Goal: Browse casually

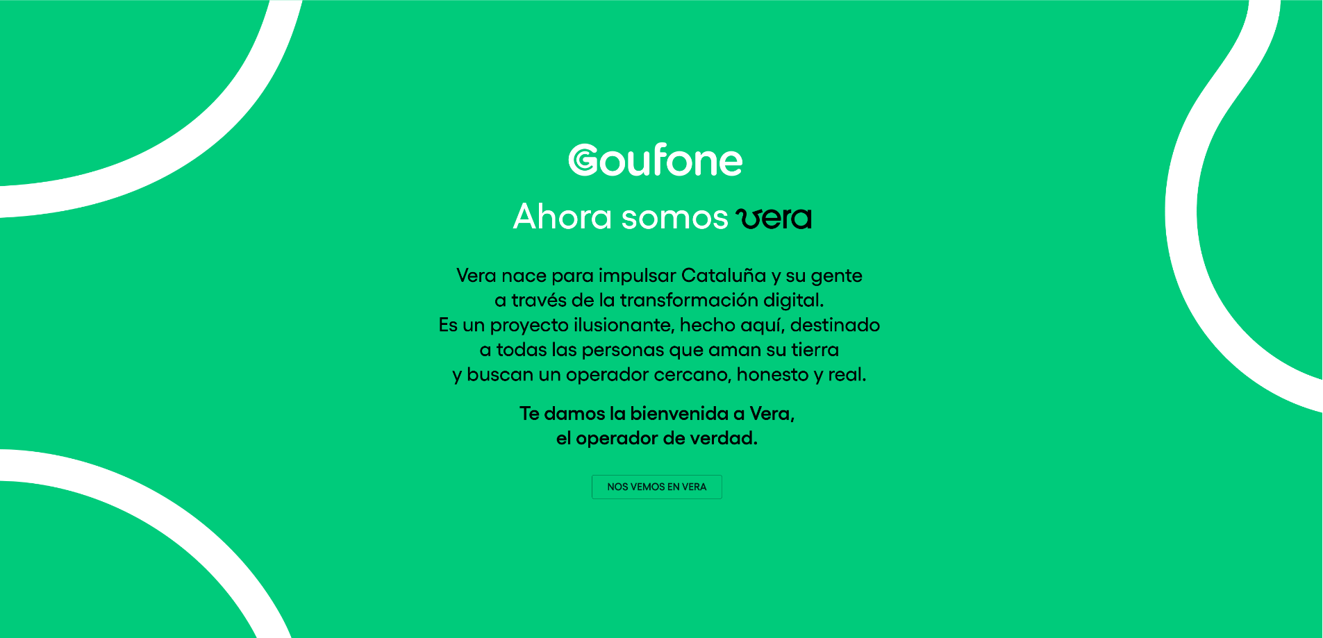
click at [673, 481] on img at bounding box center [661, 320] width 447 height 357
click at [650, 485] on img at bounding box center [661, 320] width 447 height 357
click at [658, 489] on img at bounding box center [661, 320] width 447 height 357
